Goal: Transaction & Acquisition: Purchase product/service

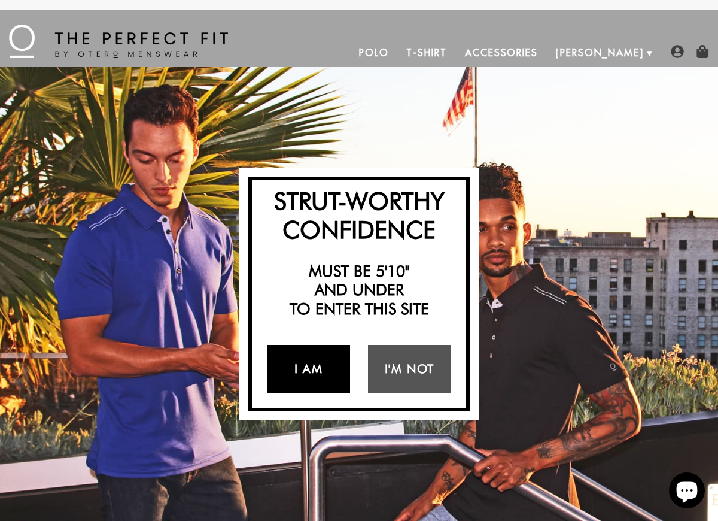
click at [314, 368] on link "I Am" at bounding box center [308, 369] width 83 height 48
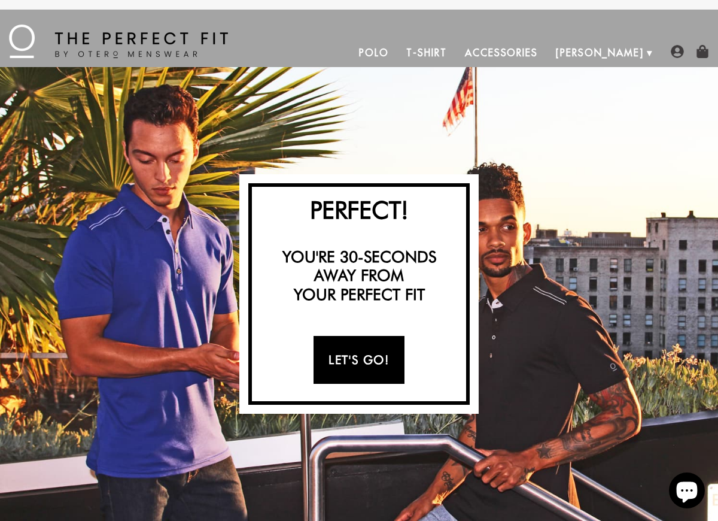
click at [367, 366] on link "Let's Go!" at bounding box center [359, 360] width 90 height 48
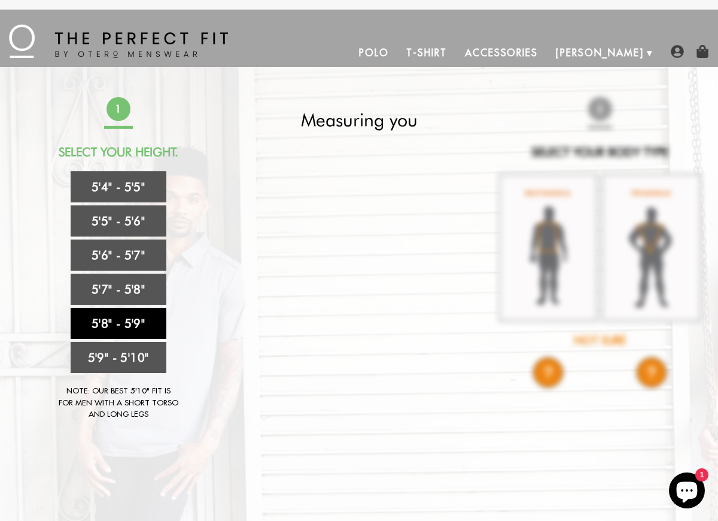
click at [140, 322] on link "5'8" - 5'9"" at bounding box center [119, 323] width 96 height 31
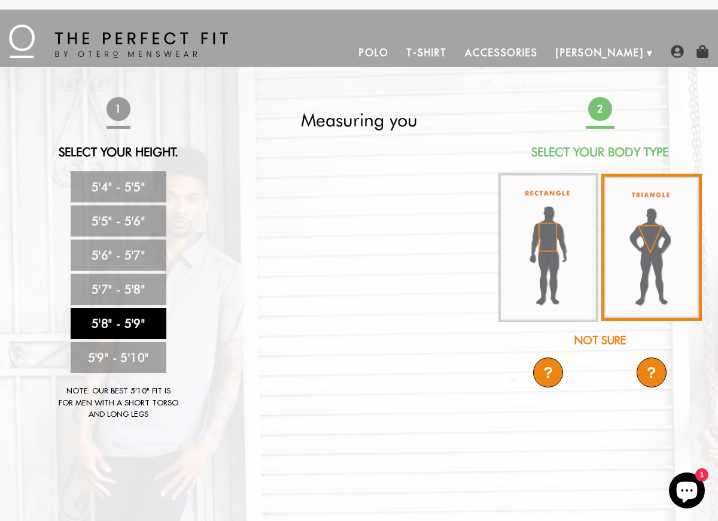
click at [643, 261] on img at bounding box center [652, 247] width 101 height 147
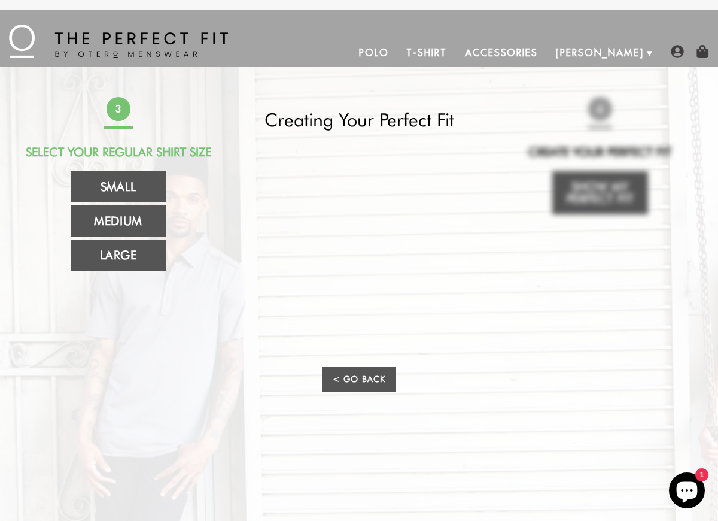
scroll to position [30, 0]
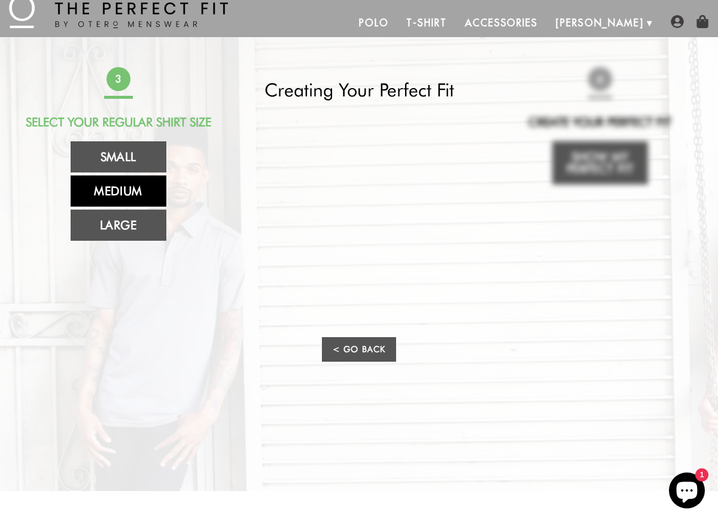
click at [117, 188] on link "Medium" at bounding box center [119, 190] width 96 height 31
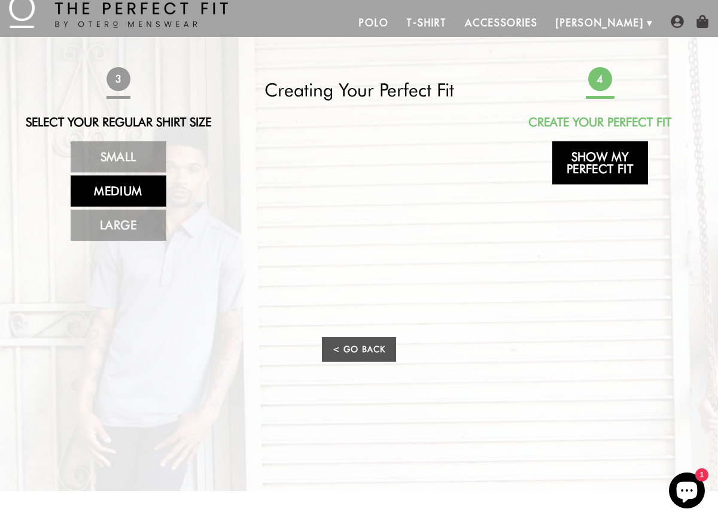
click at [600, 155] on link "Show My Perfect Fit" at bounding box center [600, 162] width 96 height 43
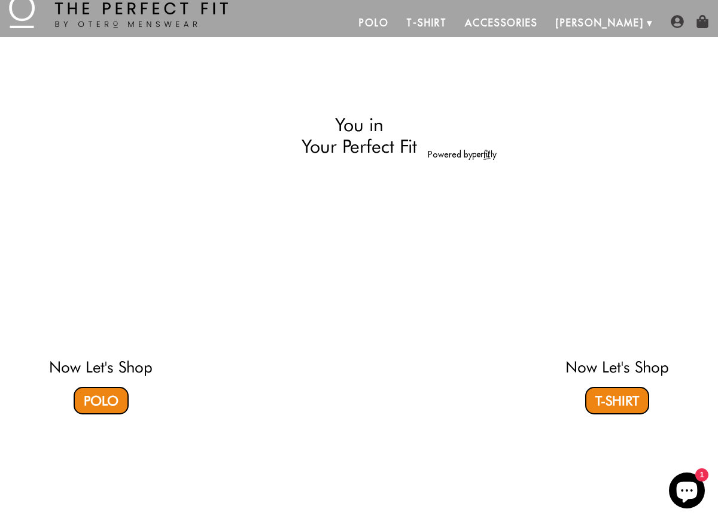
select select "58-59"
select select "triangle"
select select "M"
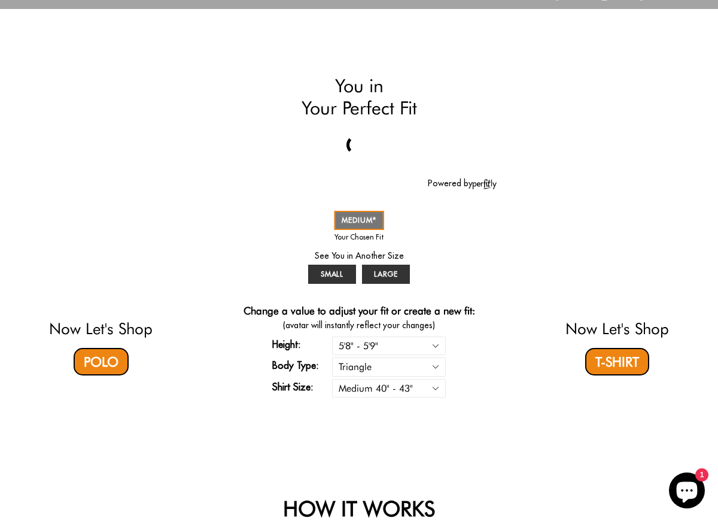
scroll to position [62, 0]
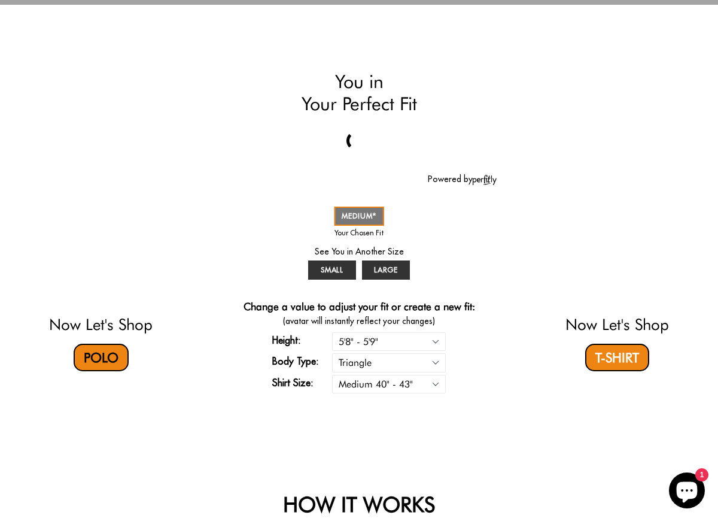
click at [106, 357] on link "Polo" at bounding box center [101, 358] width 55 height 28
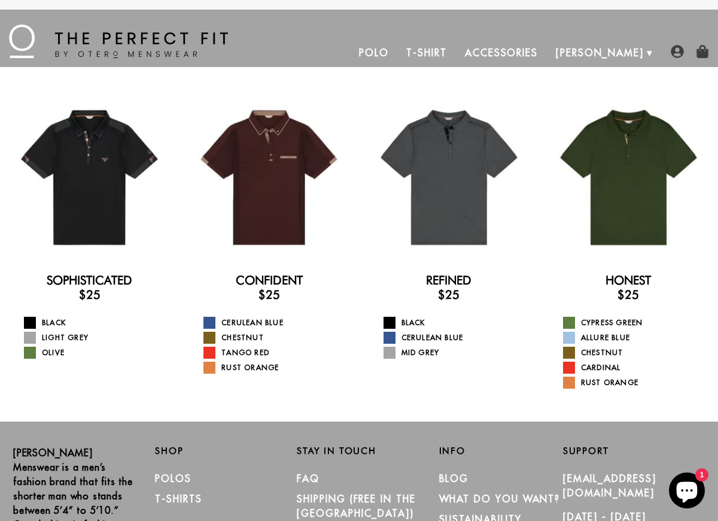
click at [455, 54] on link "T-Shirt" at bounding box center [426, 52] width 58 height 29
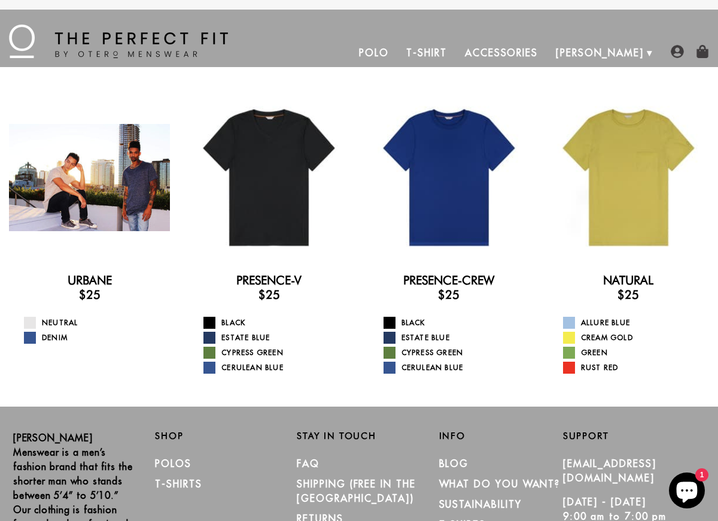
click at [95, 174] on div at bounding box center [89, 177] width 161 height 161
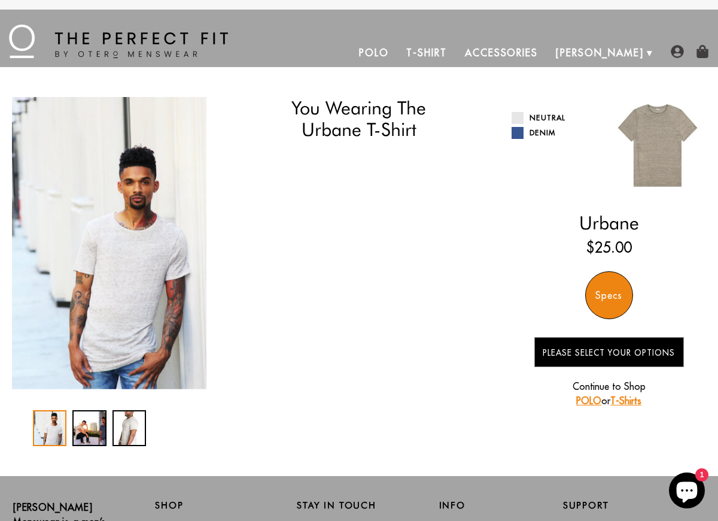
select select "58-59"
select select "triangle"
select select "M"
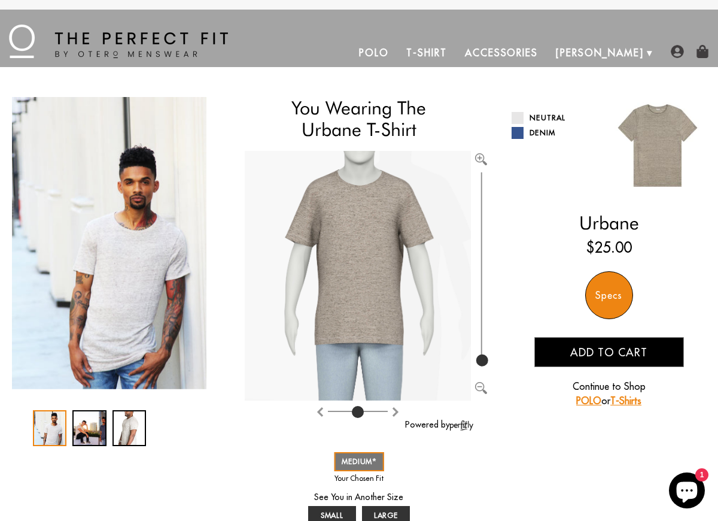
scroll to position [45, 0]
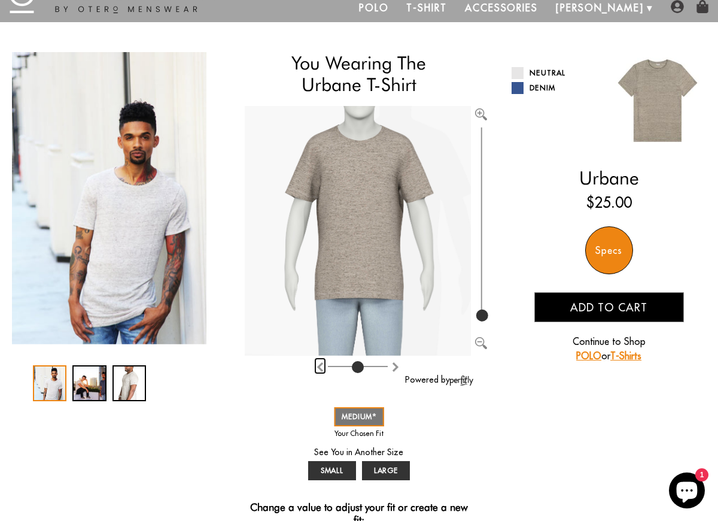
click at [319, 365] on img "Rotate clockwise" at bounding box center [320, 367] width 10 height 10
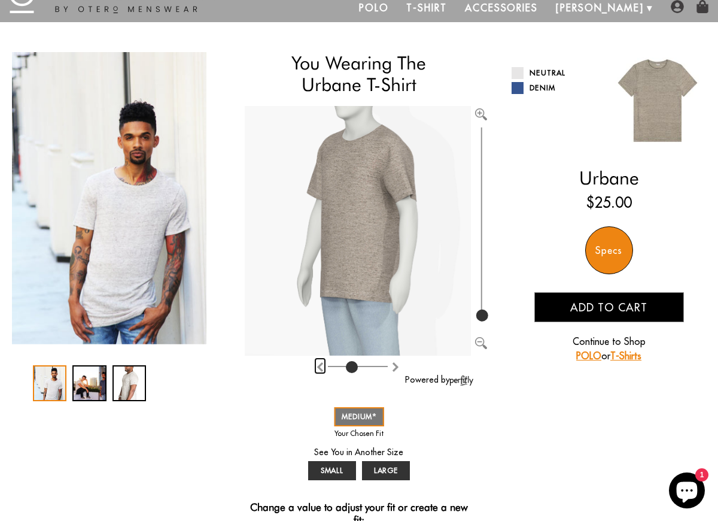
click at [319, 365] on img "Rotate clockwise" at bounding box center [320, 367] width 10 height 10
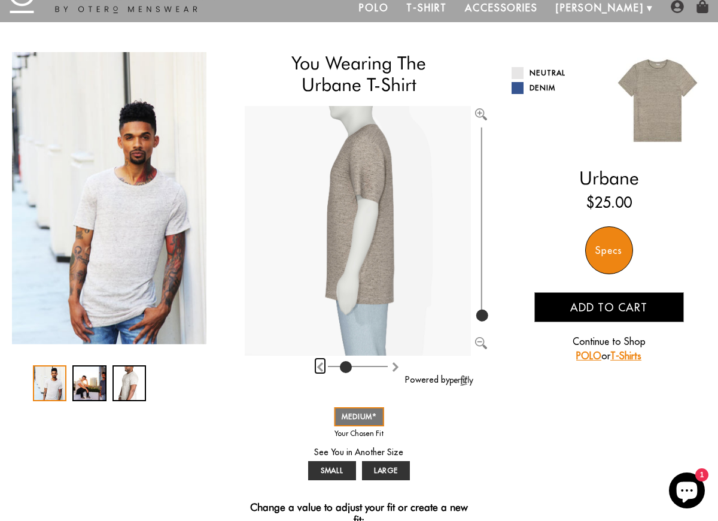
click at [319, 365] on img "Rotate clockwise" at bounding box center [320, 367] width 10 height 10
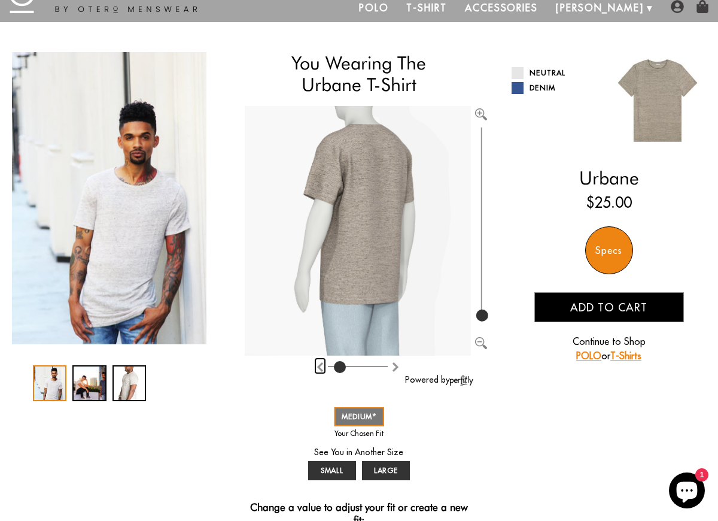
click at [319, 365] on img "Rotate clockwise" at bounding box center [320, 367] width 10 height 10
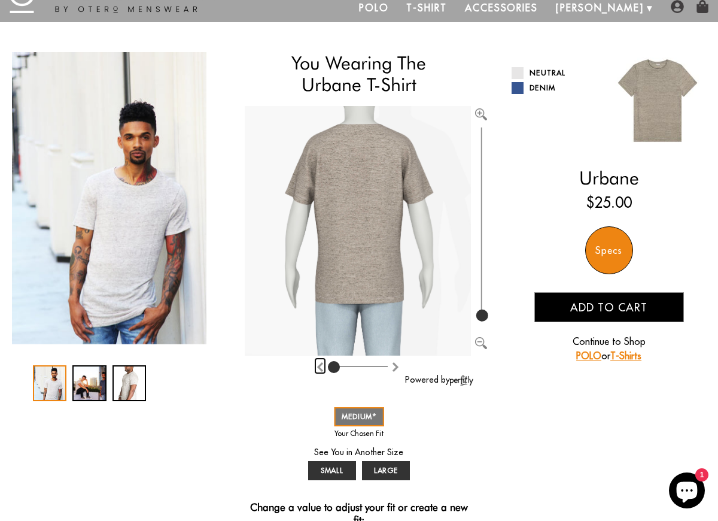
click at [319, 365] on img "Rotate clockwise" at bounding box center [320, 367] width 10 height 10
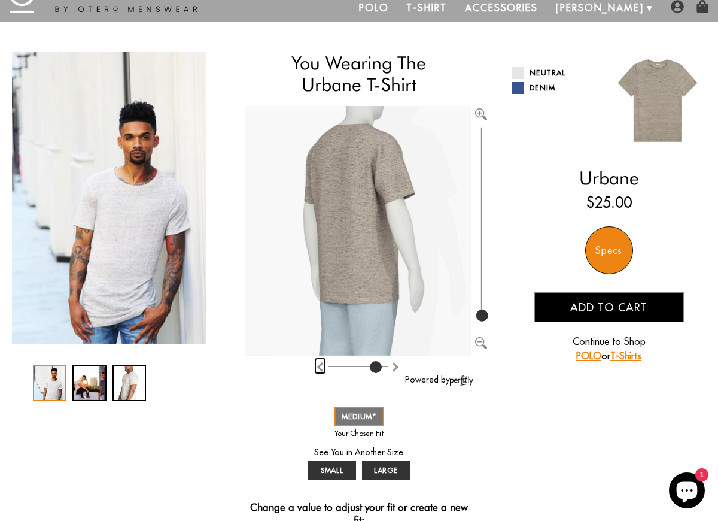
click at [319, 365] on img "Rotate clockwise" at bounding box center [320, 367] width 10 height 10
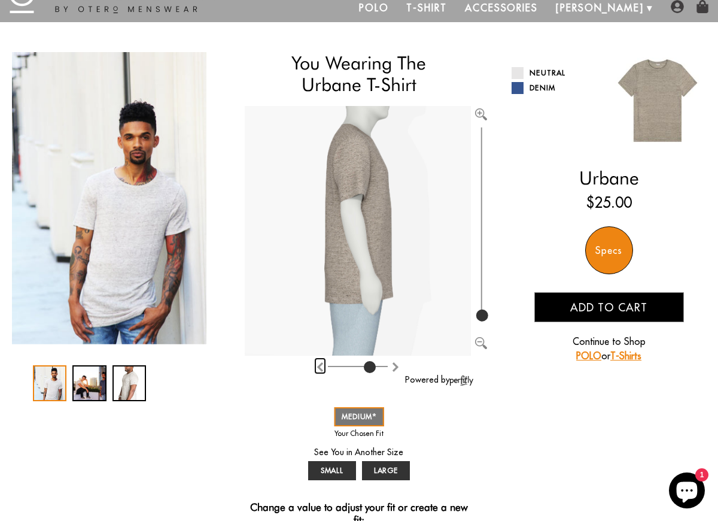
click at [319, 365] on img "Rotate clockwise" at bounding box center [320, 367] width 10 height 10
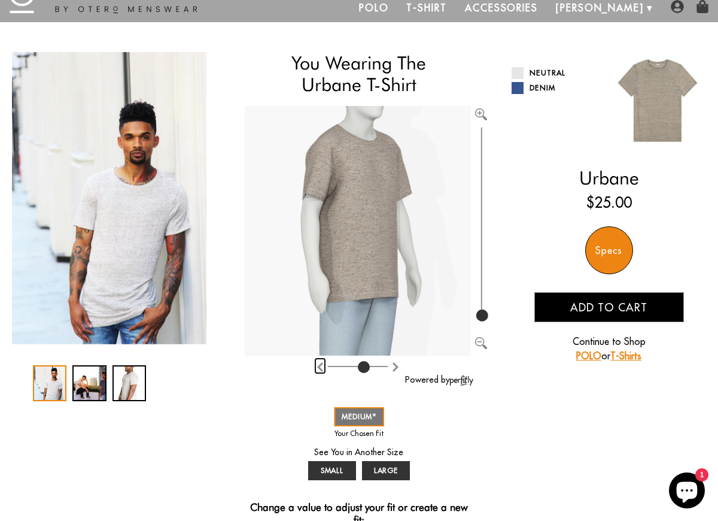
click at [319, 365] on img "Rotate clockwise" at bounding box center [320, 367] width 10 height 10
type input "4"
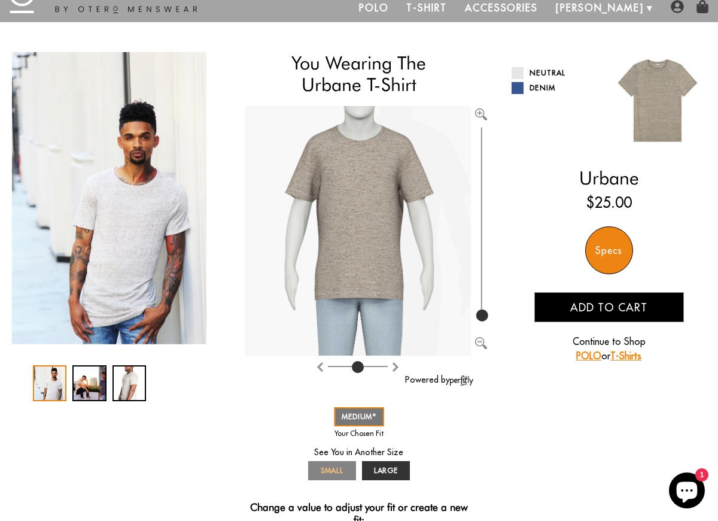
click at [341, 470] on span "SMALL" at bounding box center [332, 470] width 23 height 9
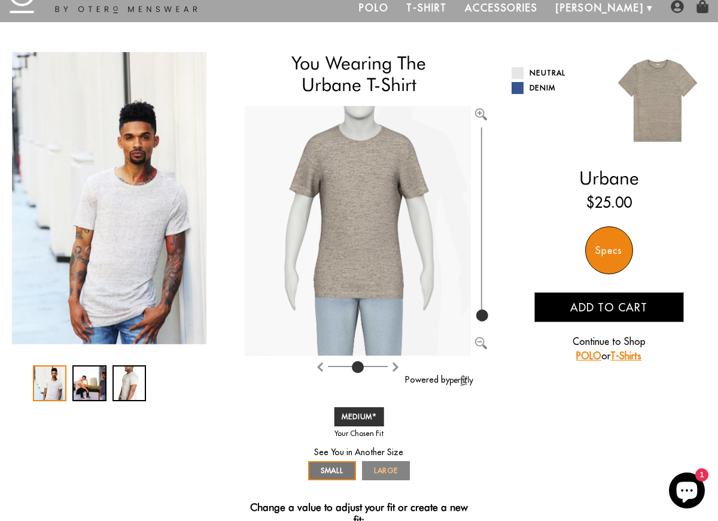
click at [391, 471] on span "LARGE" at bounding box center [386, 470] width 25 height 9
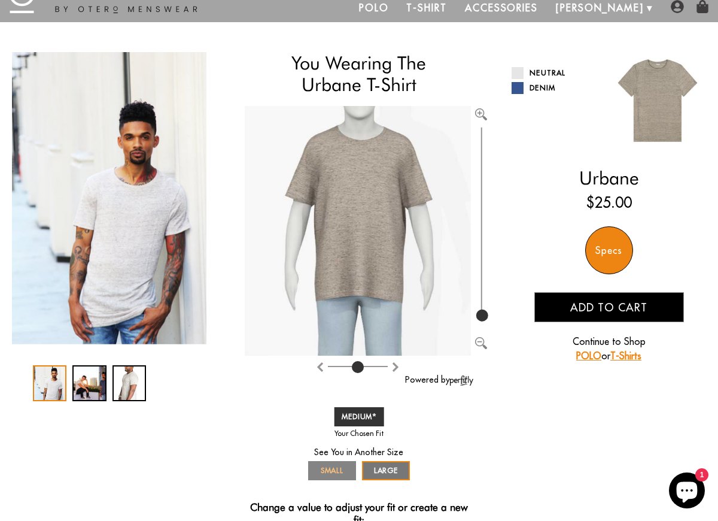
click at [334, 473] on span "SMALL" at bounding box center [332, 470] width 23 height 9
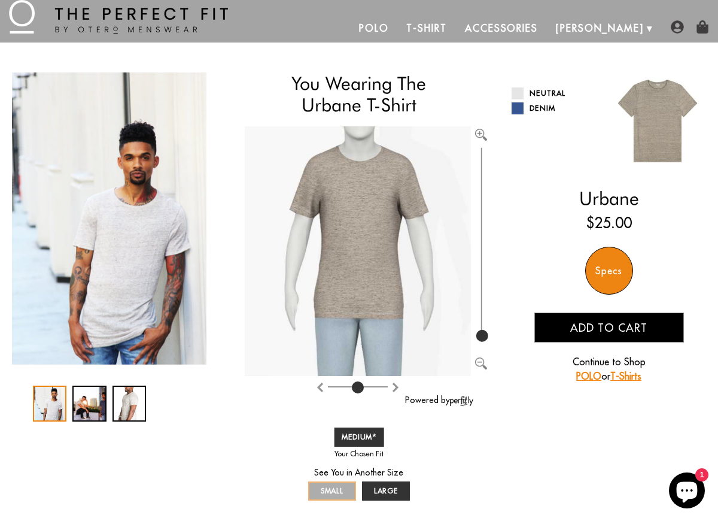
scroll to position [23, 0]
